Goal: Transaction & Acquisition: Book appointment/travel/reservation

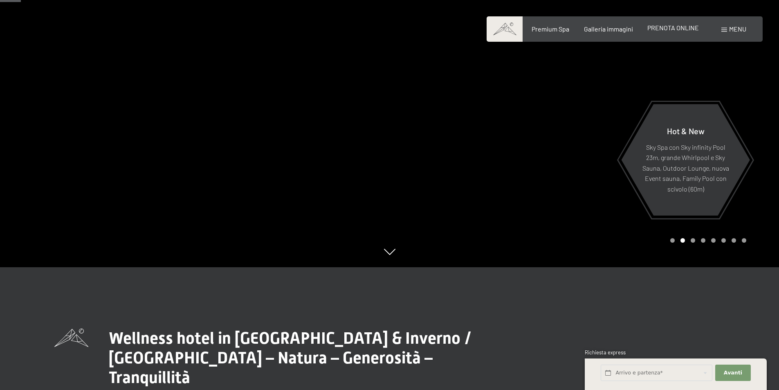
click at [670, 23] on div "PRENOTA ONLINE" at bounding box center [673, 27] width 52 height 9
click at [675, 27] on span "PRENOTA ONLINE" at bounding box center [673, 28] width 52 height 8
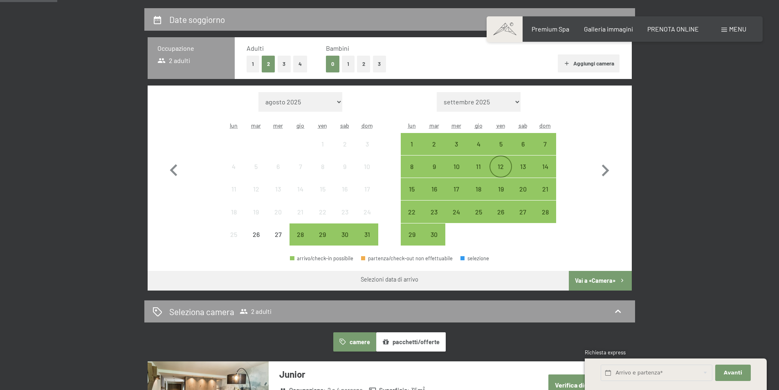
scroll to position [204, 0]
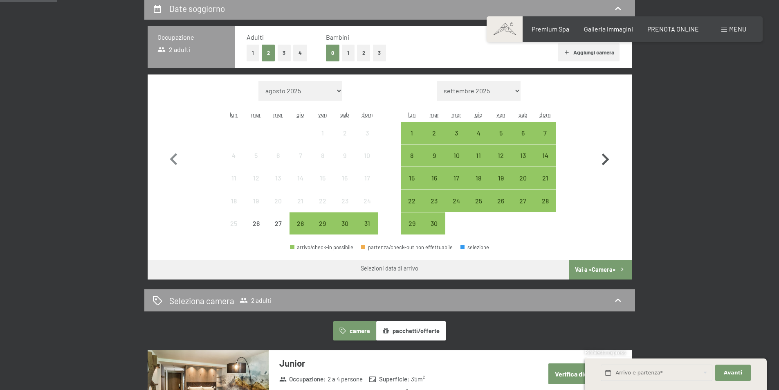
click at [602, 153] on icon "button" at bounding box center [605, 160] width 24 height 24
select select "2025-09-01"
select select "2025-10-01"
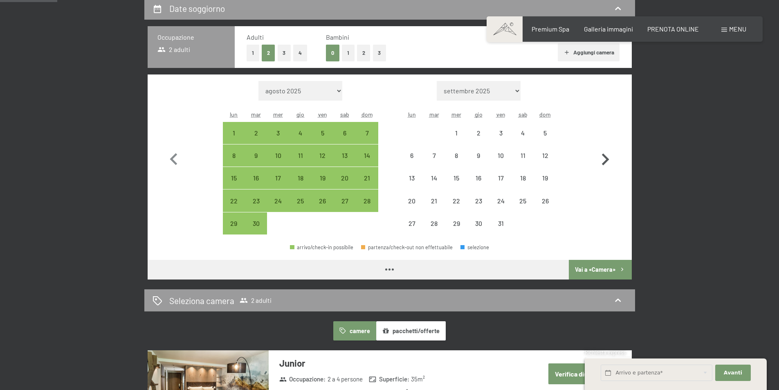
click at [602, 153] on icon "button" at bounding box center [605, 160] width 24 height 24
select select "2025-11-01"
select select "2025-12-01"
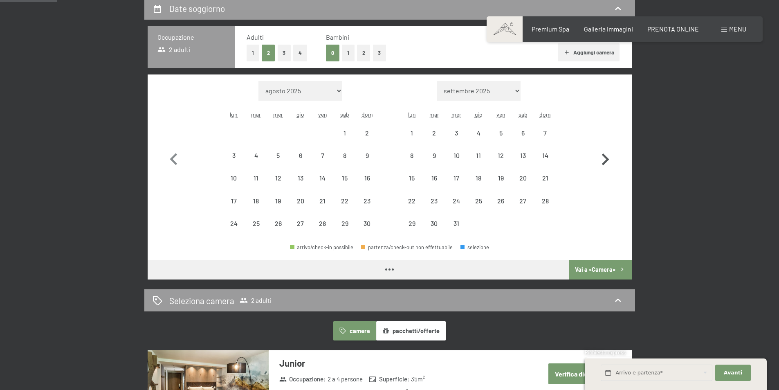
click at [602, 153] on icon "button" at bounding box center [605, 160] width 24 height 24
select select "2025-12-01"
select select "2026-01-01"
select select "2025-12-01"
select select "2026-01-01"
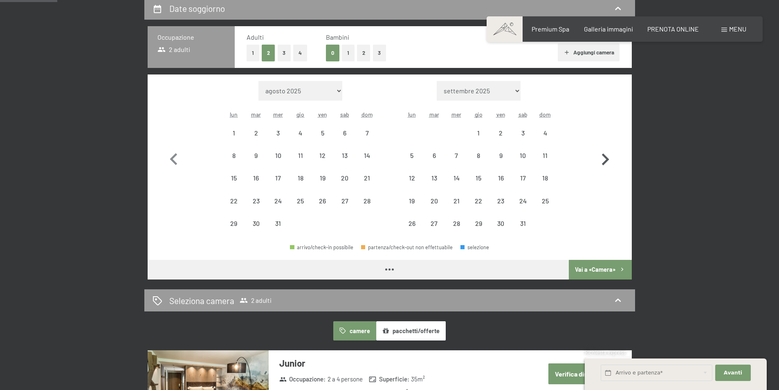
select select "2025-12-01"
select select "2026-01-01"
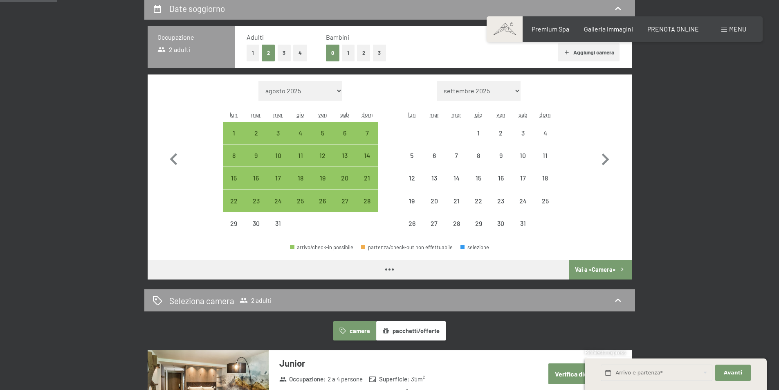
select select "2025-12-01"
select select "2026-01-01"
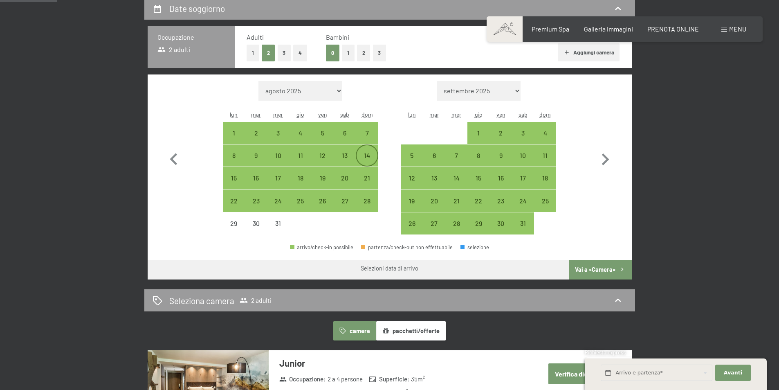
click at [357, 160] on div "14" at bounding box center [367, 162] width 20 height 20
select select "2025-12-01"
select select "2026-01-01"
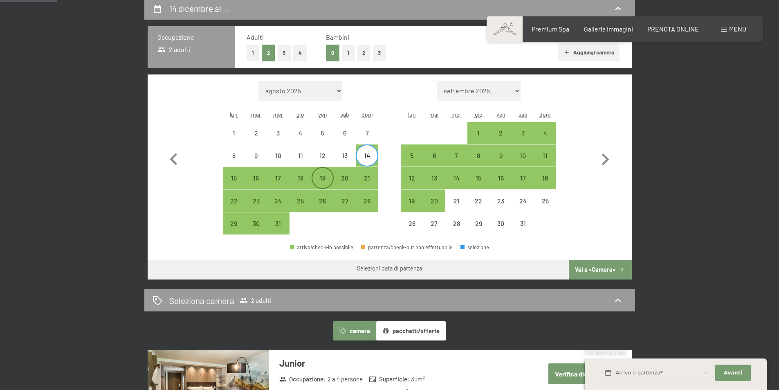
click at [320, 181] on div "19" at bounding box center [322, 185] width 20 height 20
select select "2025-12-01"
select select "2026-01-01"
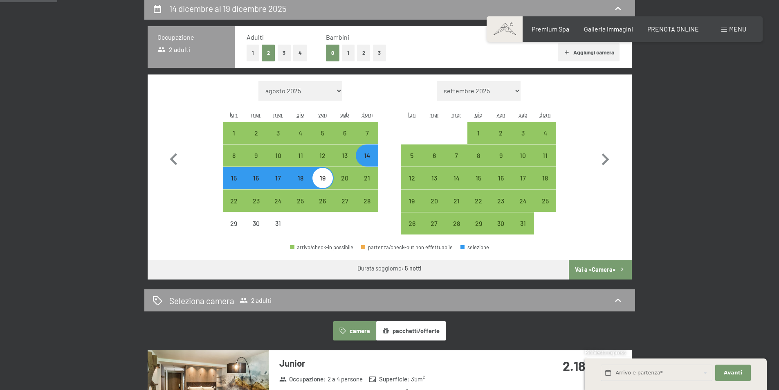
click at [592, 264] on button "Vai a «Camera»" at bounding box center [600, 270] width 63 height 20
select select "2025-12-01"
select select "2026-01-01"
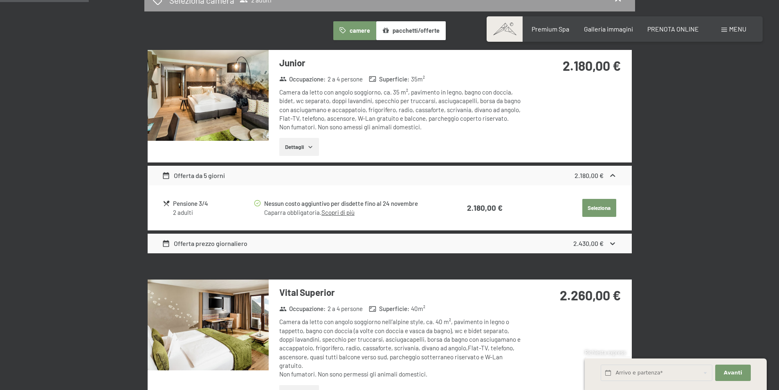
scroll to position [245, 0]
click at [572, 246] on div "Offerta prezzo giornaliero 2.430,00 €" at bounding box center [390, 243] width 484 height 20
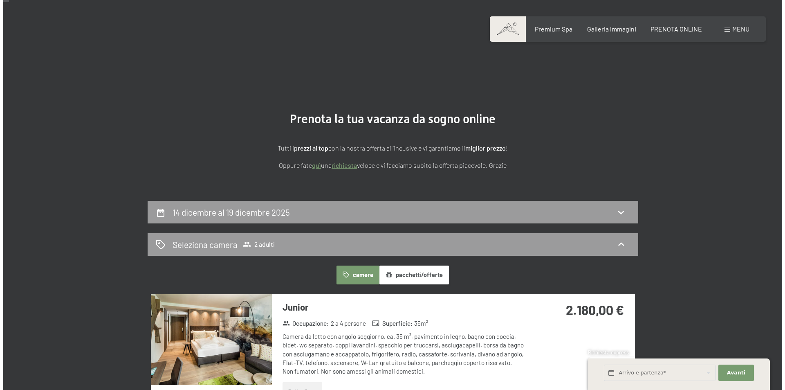
scroll to position [0, 0]
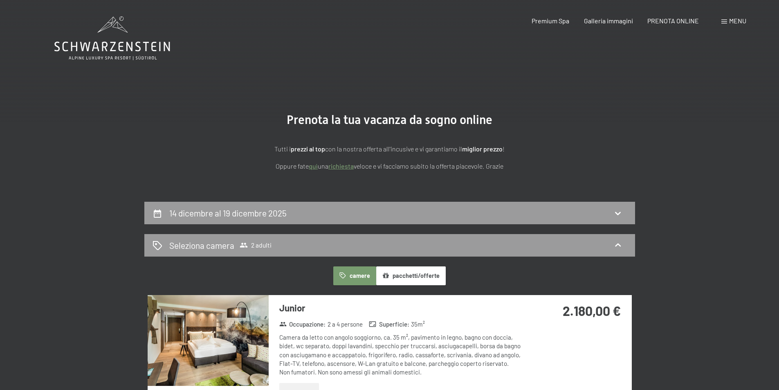
click at [726, 23] on span at bounding box center [724, 22] width 6 height 4
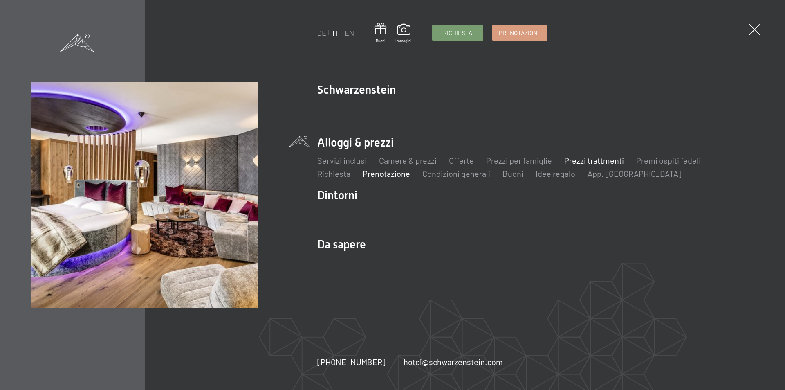
click at [593, 164] on link "Prezzi trattmenti" at bounding box center [594, 160] width 60 height 10
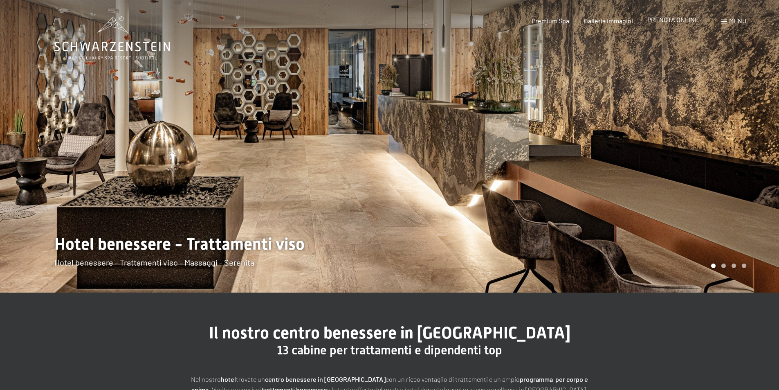
click at [673, 22] on span "PRENOTA ONLINE" at bounding box center [673, 20] width 52 height 8
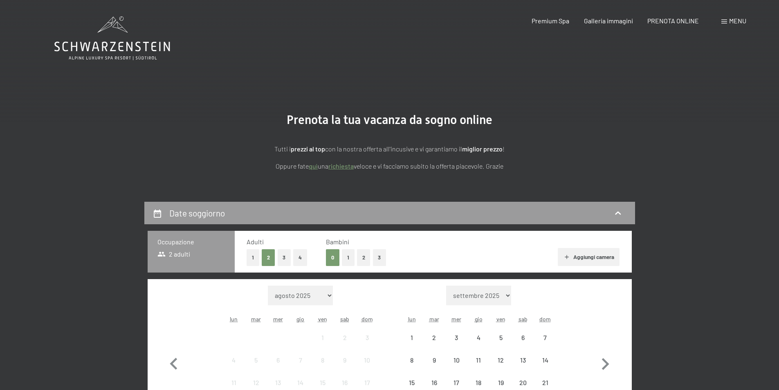
click at [743, 22] on span "Menu" at bounding box center [737, 21] width 17 height 8
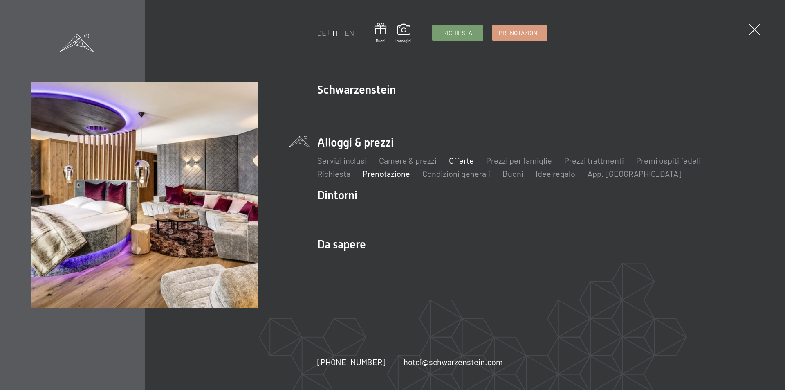
click at [461, 162] on link "Offerte" at bounding box center [461, 160] width 25 height 10
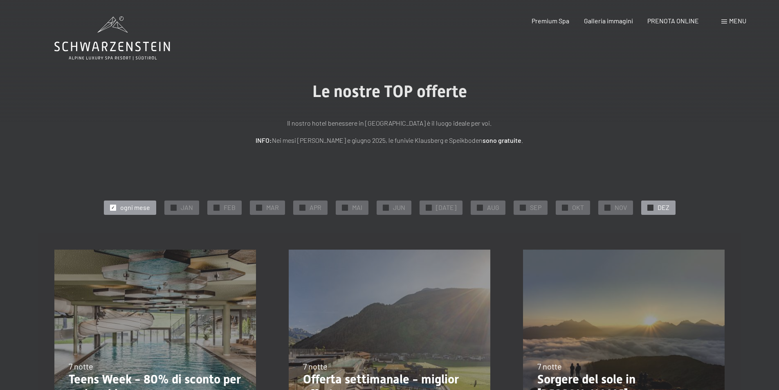
click at [645, 211] on div "✓ DEZ" at bounding box center [658, 207] width 34 height 14
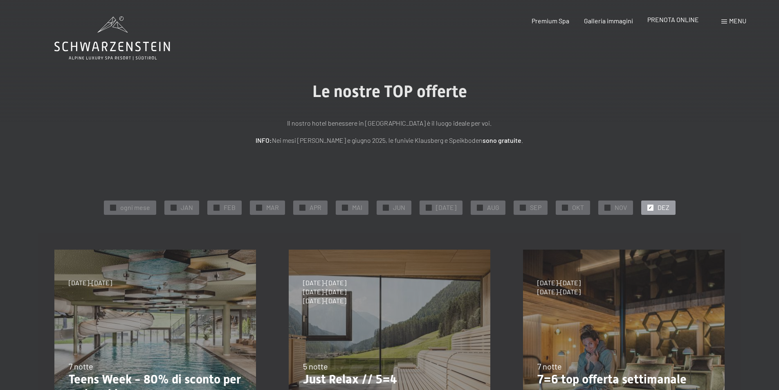
click at [694, 22] on span "PRENOTA ONLINE" at bounding box center [673, 20] width 52 height 8
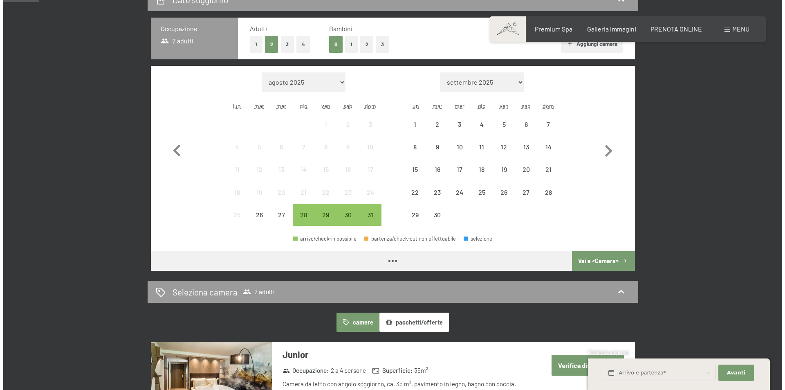
scroll to position [245, 0]
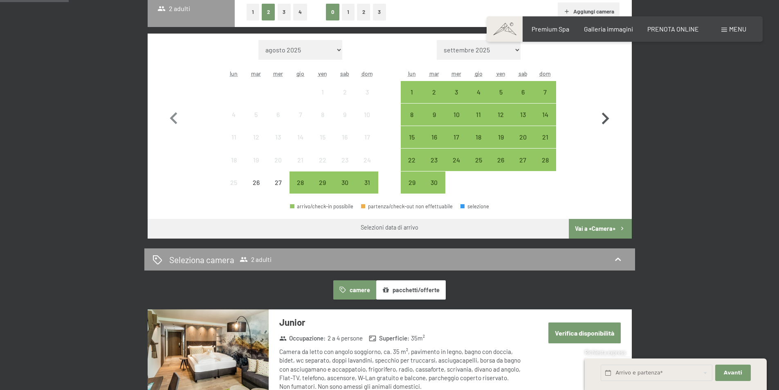
click at [603, 119] on icon "button" at bounding box center [605, 119] width 24 height 24
select select "2025-09-01"
select select "2025-10-01"
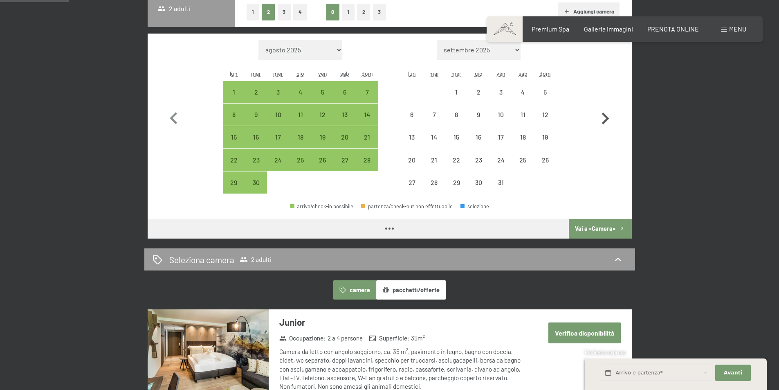
select select "2025-09-01"
select select "2025-10-01"
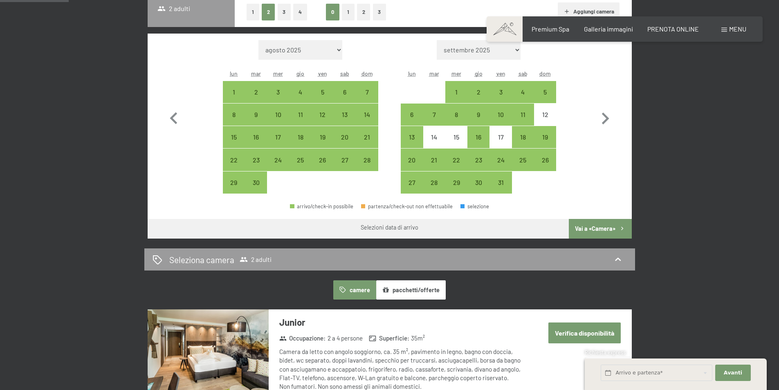
click at [723, 28] on span at bounding box center [724, 30] width 6 height 4
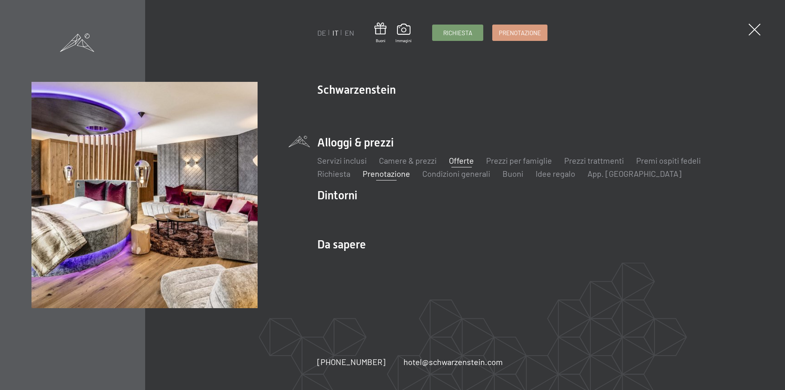
click at [465, 158] on link "Offerte" at bounding box center [461, 160] width 25 height 10
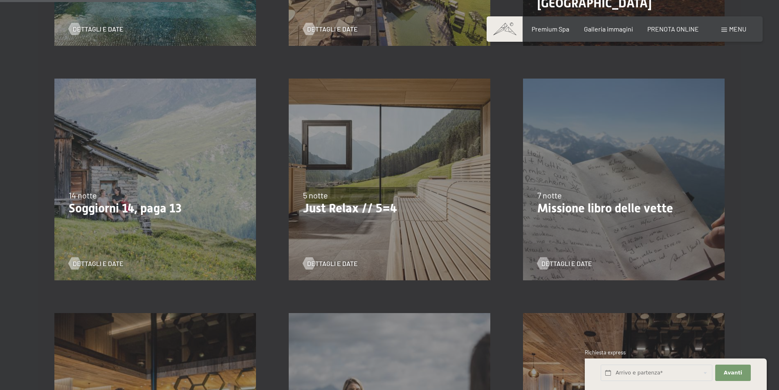
scroll to position [409, 0]
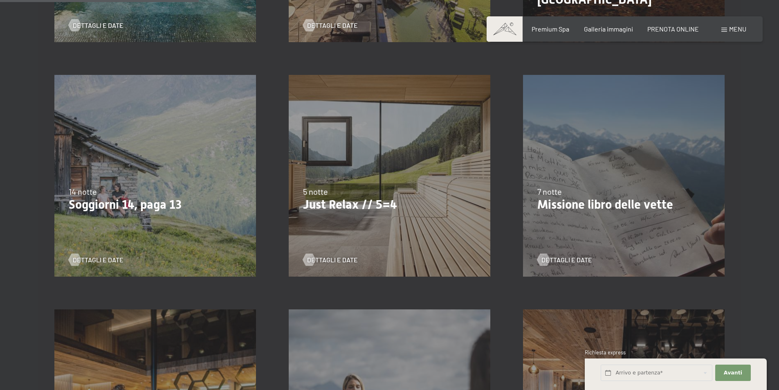
click at [380, 199] on p "Just Relax // 5=4" at bounding box center [389, 204] width 173 height 15
click at [328, 258] on span "Dettagli e Date" at bounding box center [340, 259] width 51 height 9
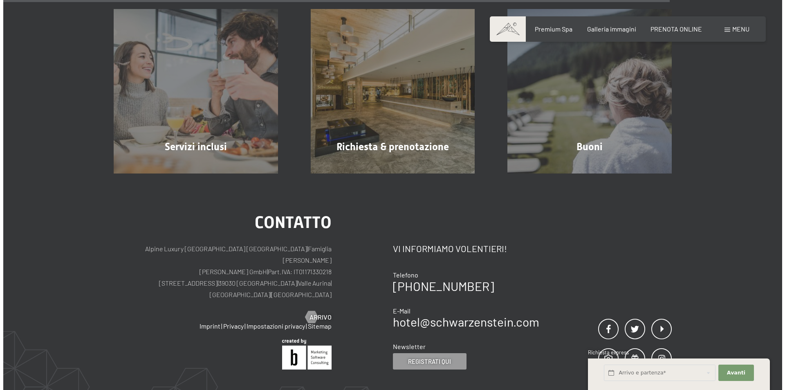
scroll to position [859, 0]
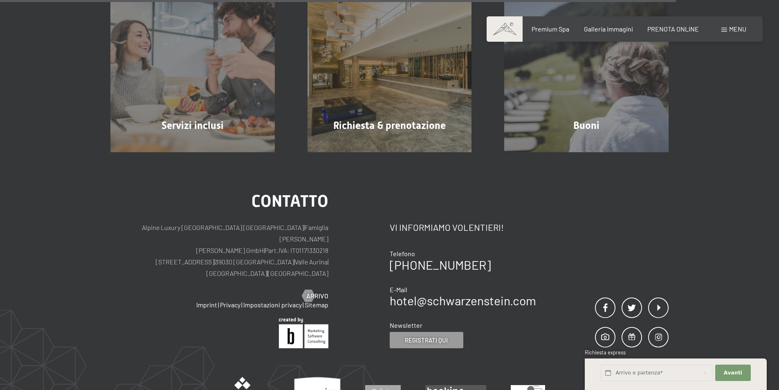
click at [721, 30] on span at bounding box center [724, 30] width 6 height 4
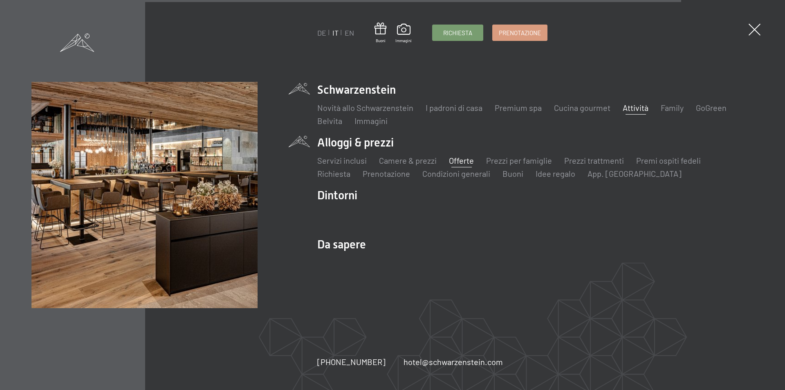
click at [631, 107] on link "Attività" at bounding box center [636, 108] width 26 height 10
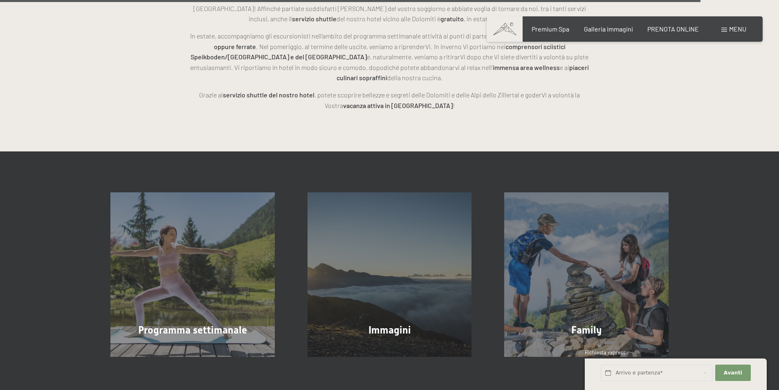
scroll to position [2413, 0]
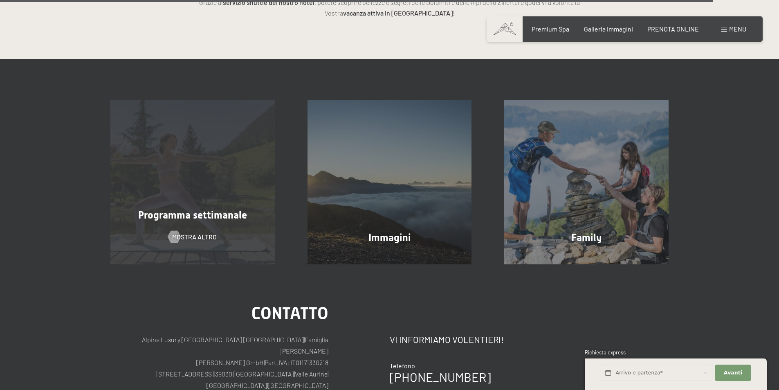
click at [170, 209] on span "Programma settimanale" at bounding box center [192, 215] width 109 height 12
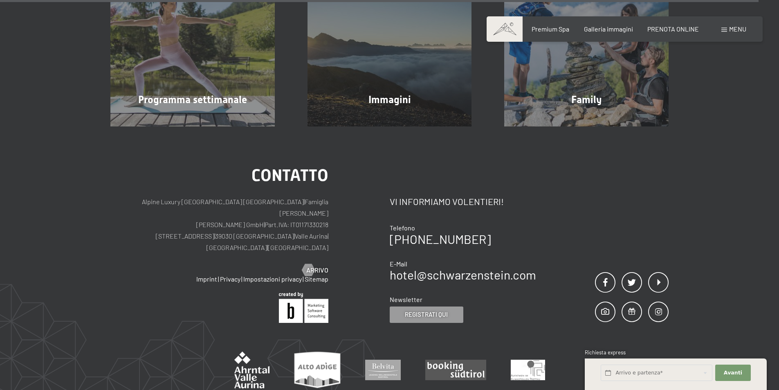
scroll to position [3640, 0]
